Goal: Task Accomplishment & Management: Manage account settings

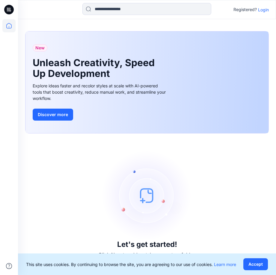
drag, startPoint x: 261, startPoint y: 10, endPoint x: 257, endPoint y: 14, distance: 5.8
click at [261, 10] on p "Login" at bounding box center [263, 10] width 11 height 6
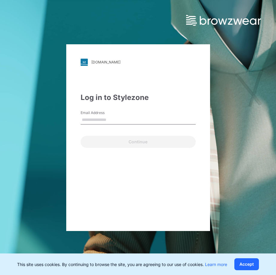
click at [92, 122] on input "Email Address" at bounding box center [138, 120] width 115 height 9
type input "**********"
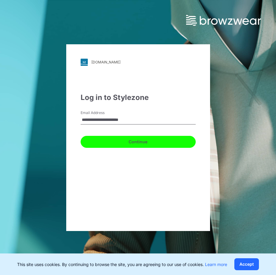
click at [94, 142] on button "Continue" at bounding box center [138, 142] width 115 height 12
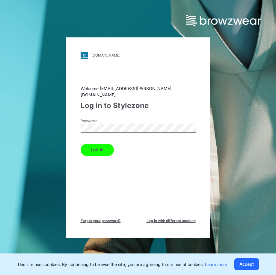
click at [93, 149] on button "Log in" at bounding box center [97, 150] width 33 height 12
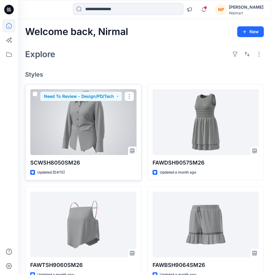
click at [83, 123] on div at bounding box center [83, 122] width 106 height 66
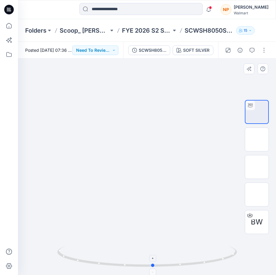
drag, startPoint x: 145, startPoint y: 268, endPoint x: 155, endPoint y: 267, distance: 9.9
click at [155, 267] on icon at bounding box center [147, 257] width 181 height 22
